Goal: Task Accomplishment & Management: Use online tool/utility

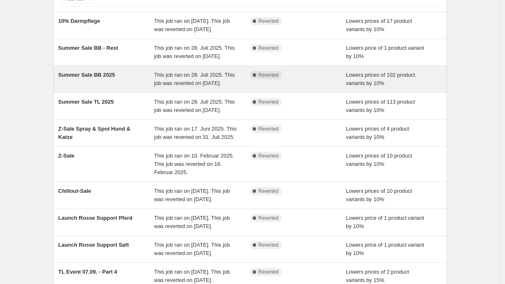
scroll to position [226, 0]
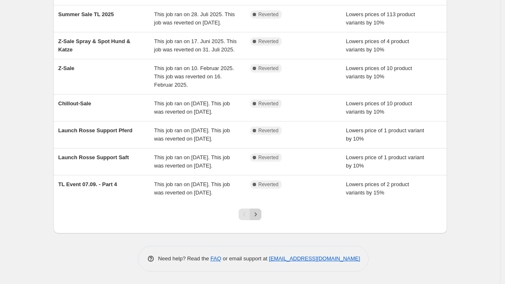
click at [257, 214] on icon "Next" at bounding box center [256, 214] width 2 height 4
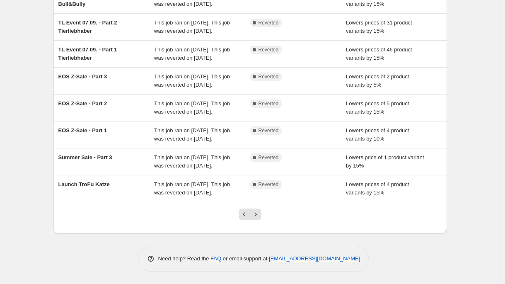
scroll to position [214, 0]
click at [246, 218] on icon "Previous" at bounding box center [244, 214] width 8 height 8
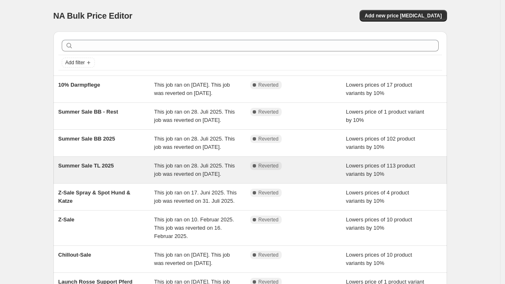
scroll to position [226, 0]
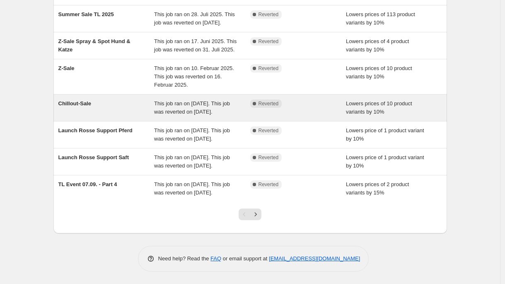
click at [381, 100] on div "Lowers prices of 10 product variants by 10%" at bounding box center [394, 108] width 96 height 17
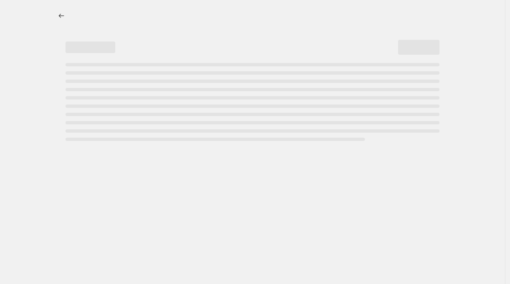
select select "percentage"
select select "no_change"
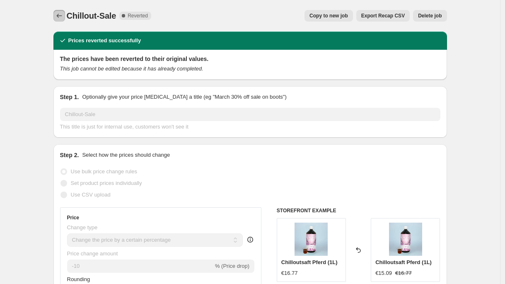
click at [62, 18] on icon "Price change jobs" at bounding box center [59, 16] width 8 height 8
